Goal: Information Seeking & Learning: Understand process/instructions

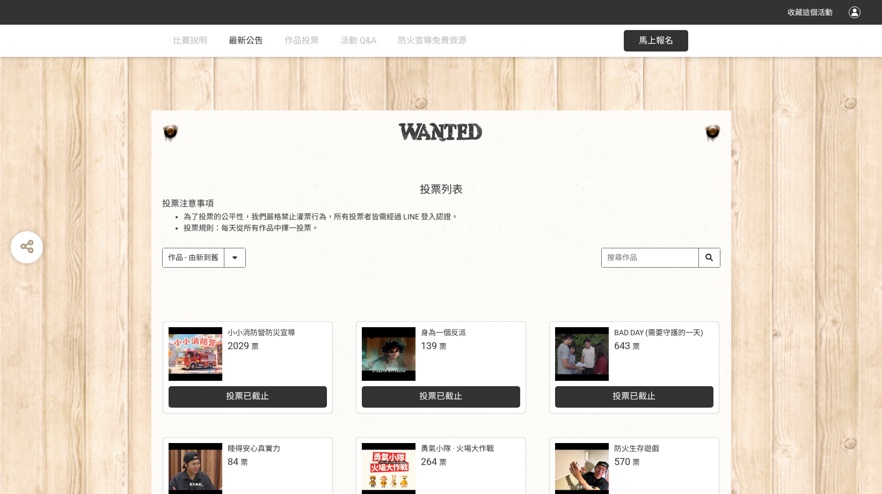
click at [254, 45] on span "最新公告" at bounding box center [246, 40] width 34 height 10
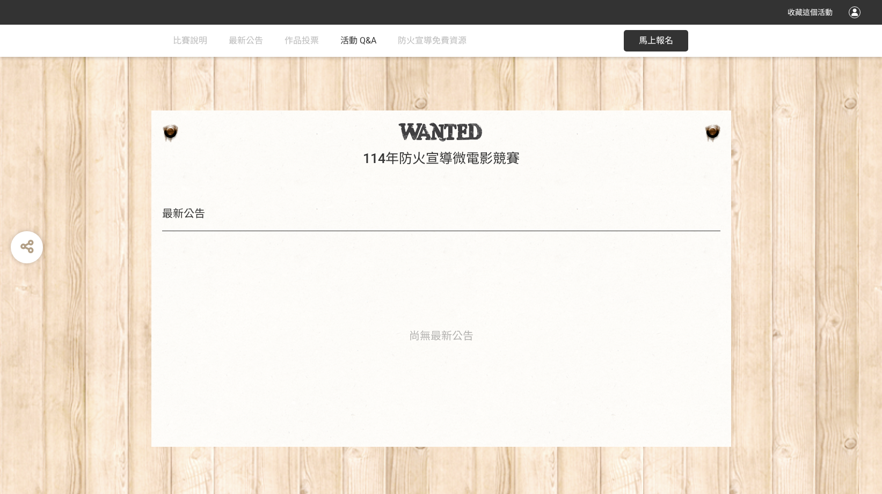
click at [355, 43] on span "活動 Q&A" at bounding box center [358, 40] width 36 height 10
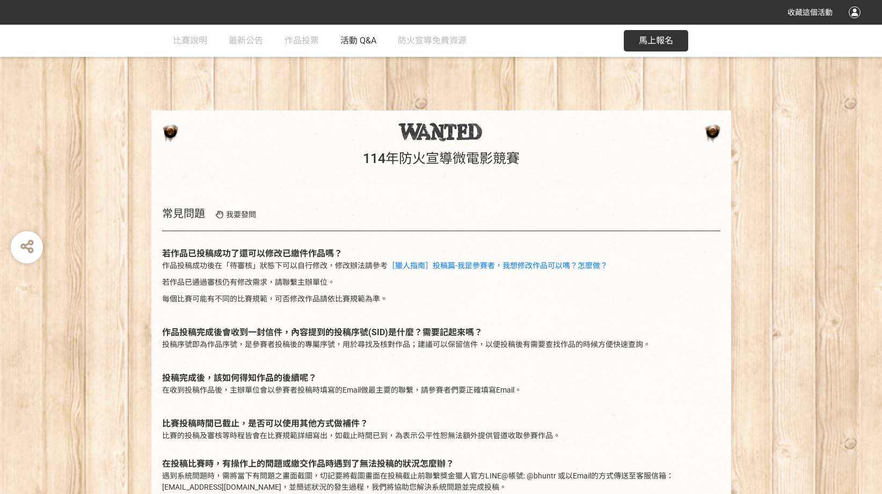
click at [352, 43] on span "活動 Q&A" at bounding box center [358, 40] width 36 height 10
click at [358, 41] on span "活動 Q&A" at bounding box center [358, 40] width 36 height 10
click at [189, 40] on span "比賽說明" at bounding box center [190, 40] width 34 height 10
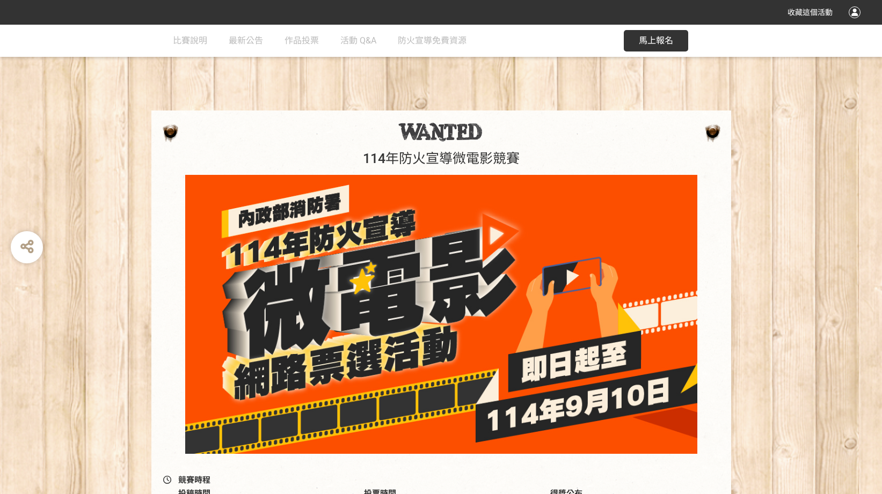
scroll to position [268, 0]
